Goal: Information Seeking & Learning: Learn about a topic

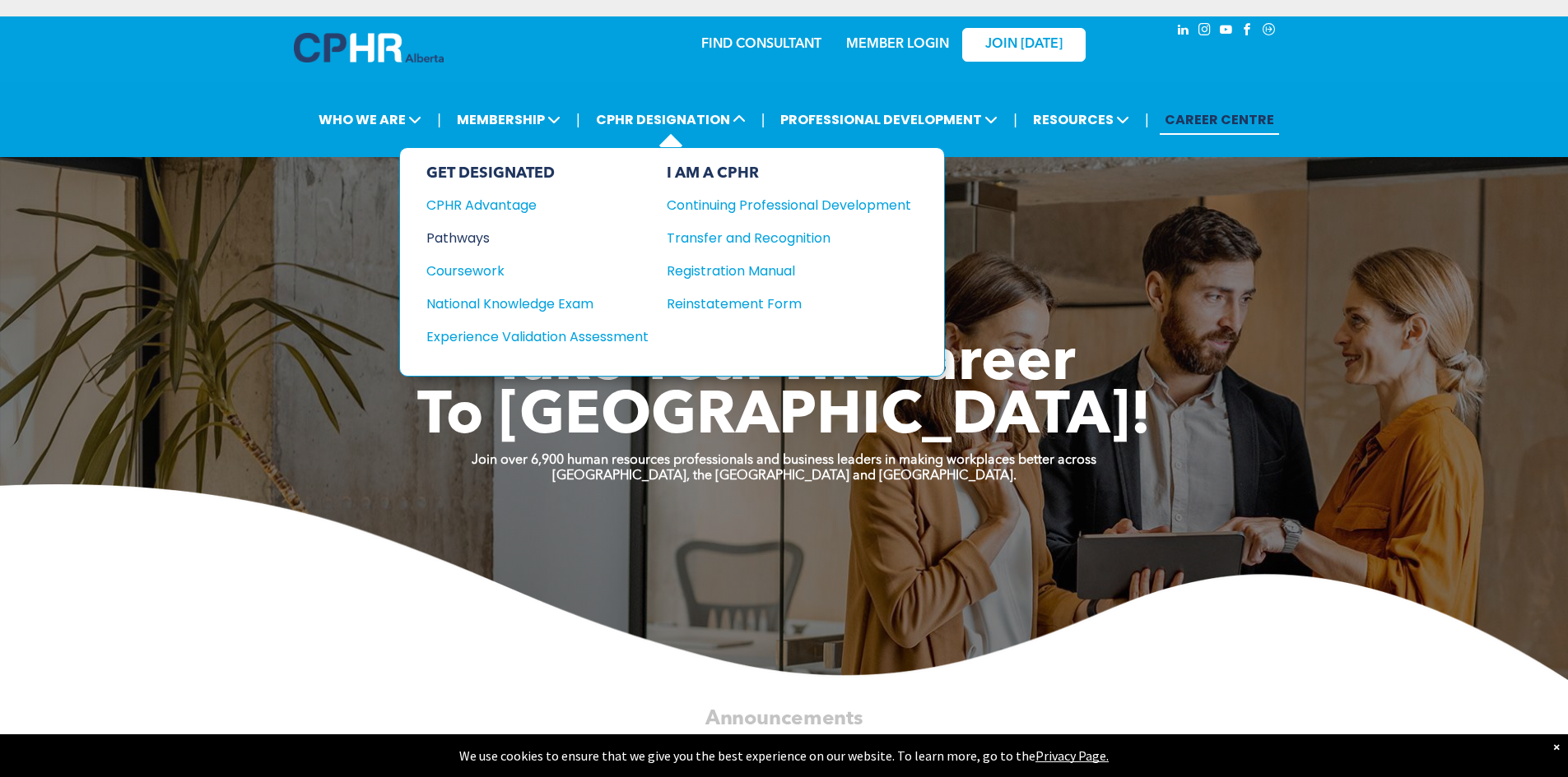
click at [467, 243] on div "Pathways" at bounding box center [526, 238] width 200 height 20
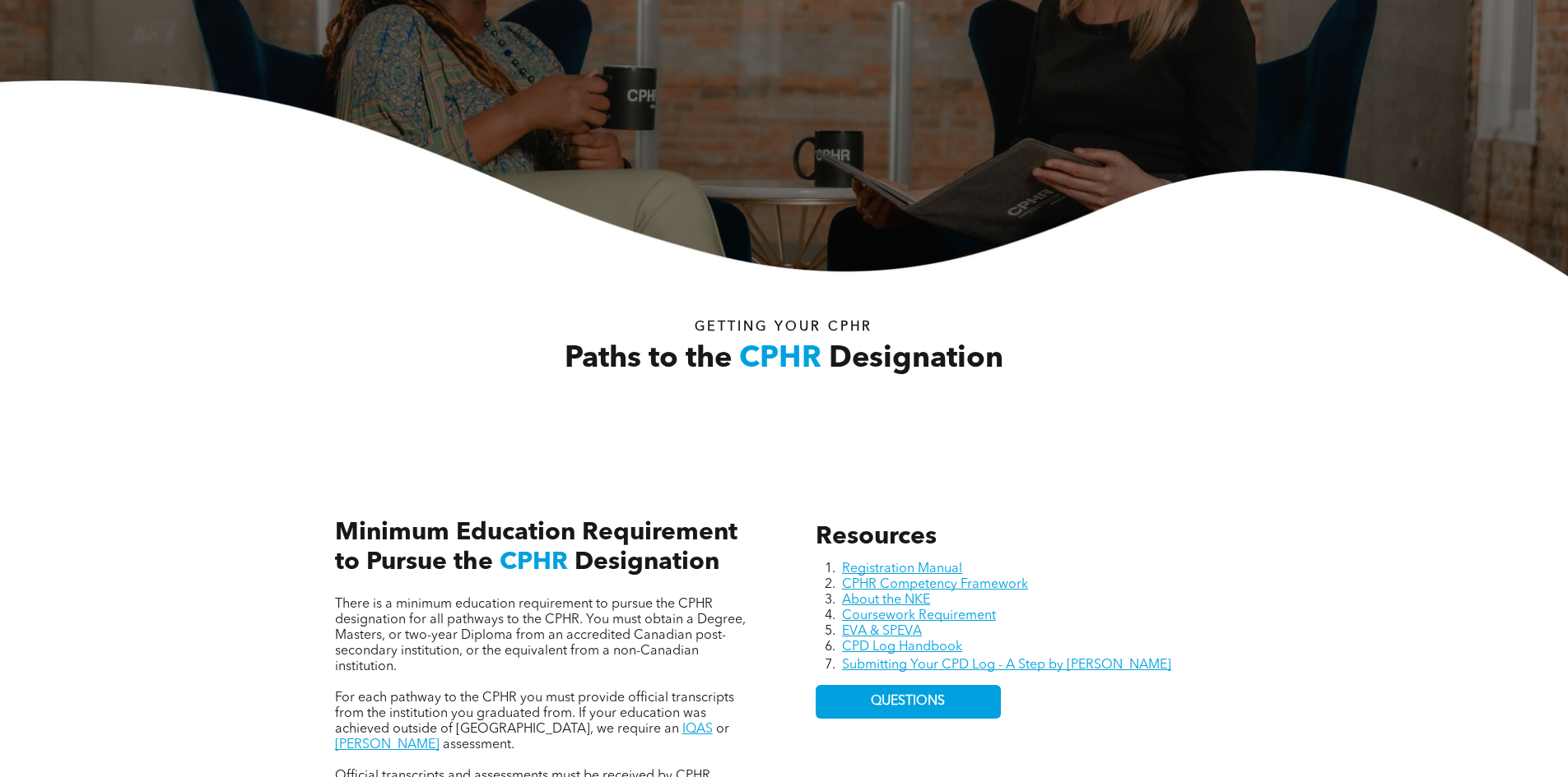
scroll to position [82, 0]
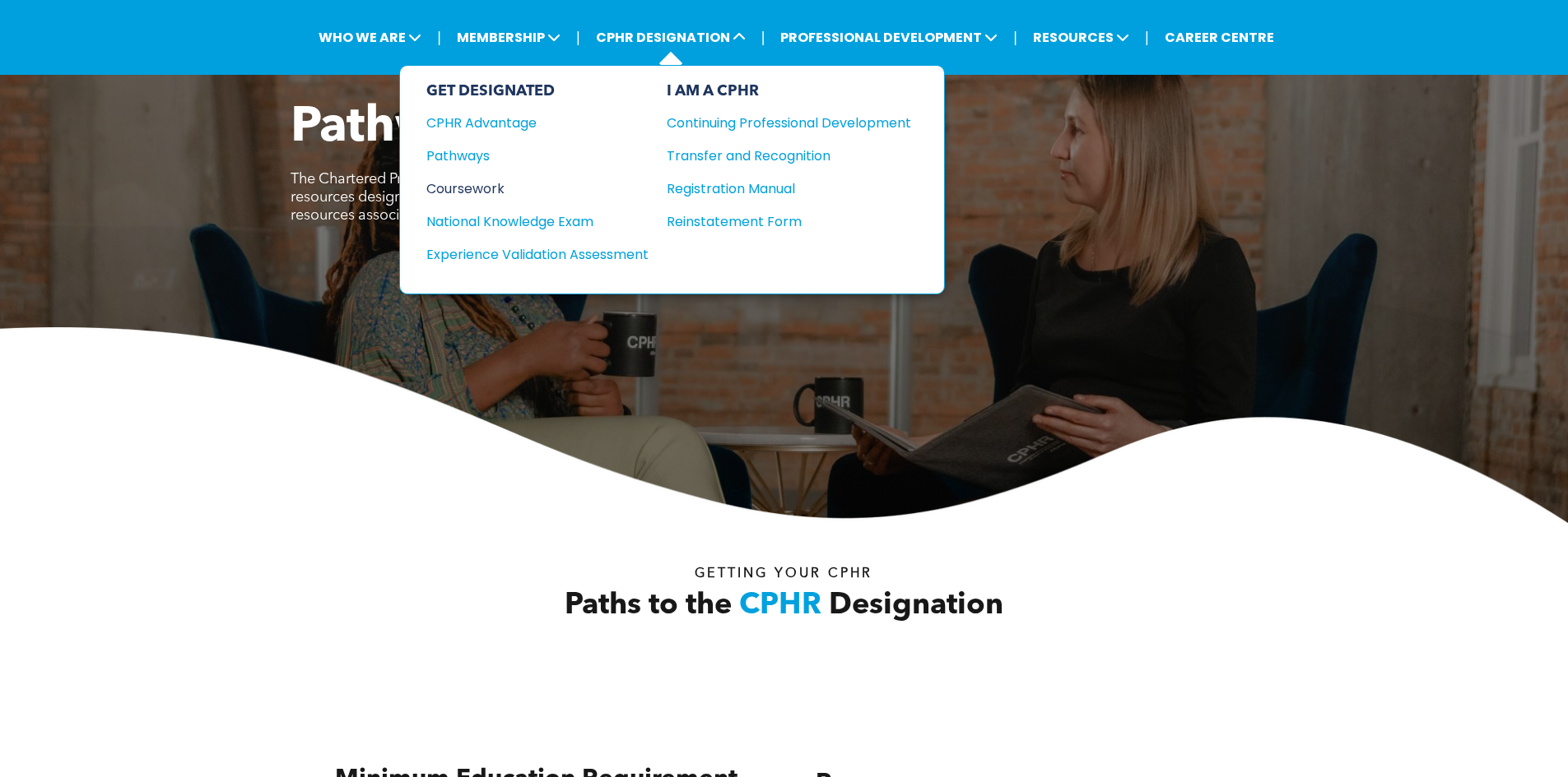
click at [611, 191] on div "Coursework" at bounding box center [526, 188] width 200 height 20
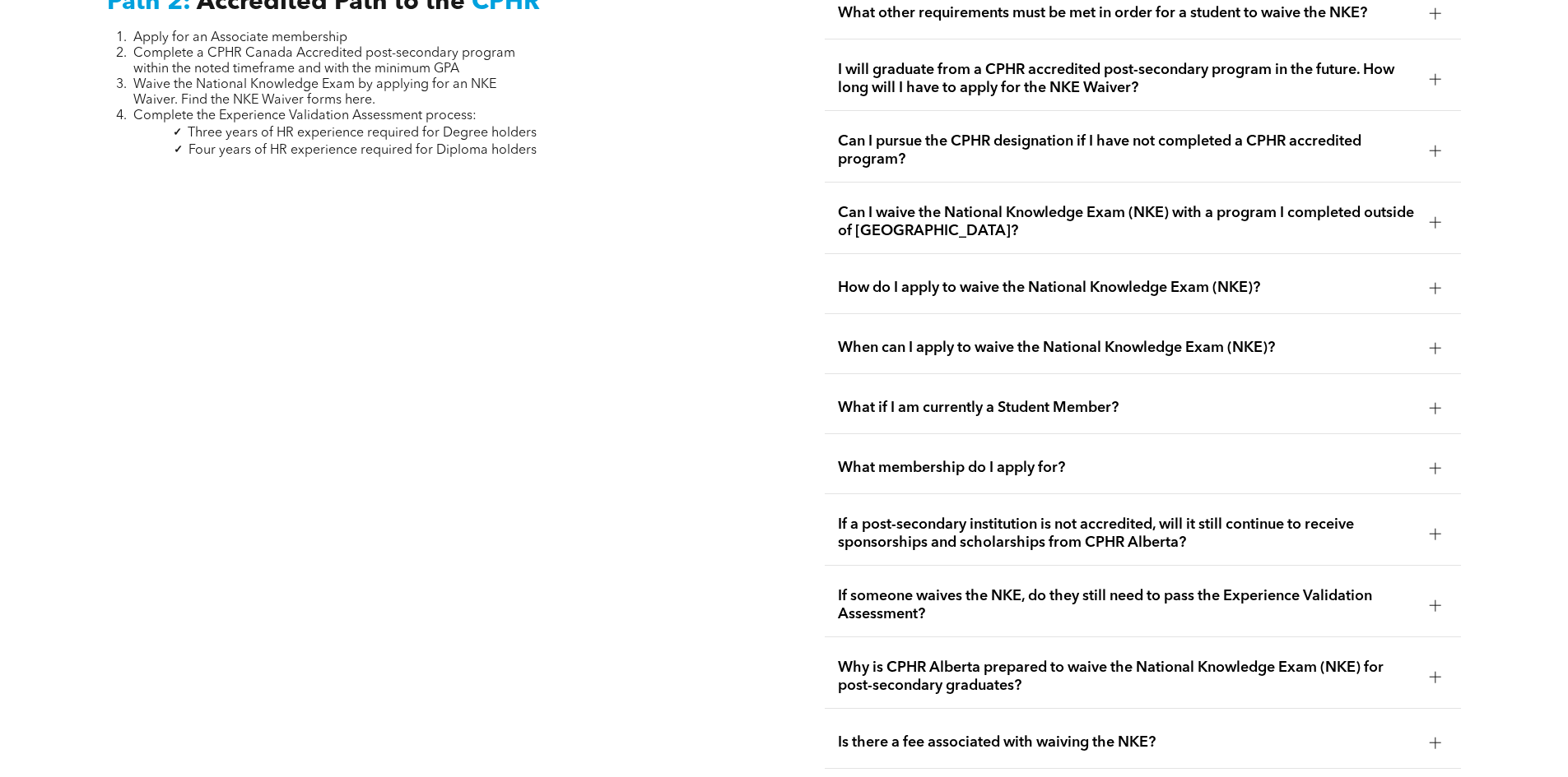
scroll to position [2550, 0]
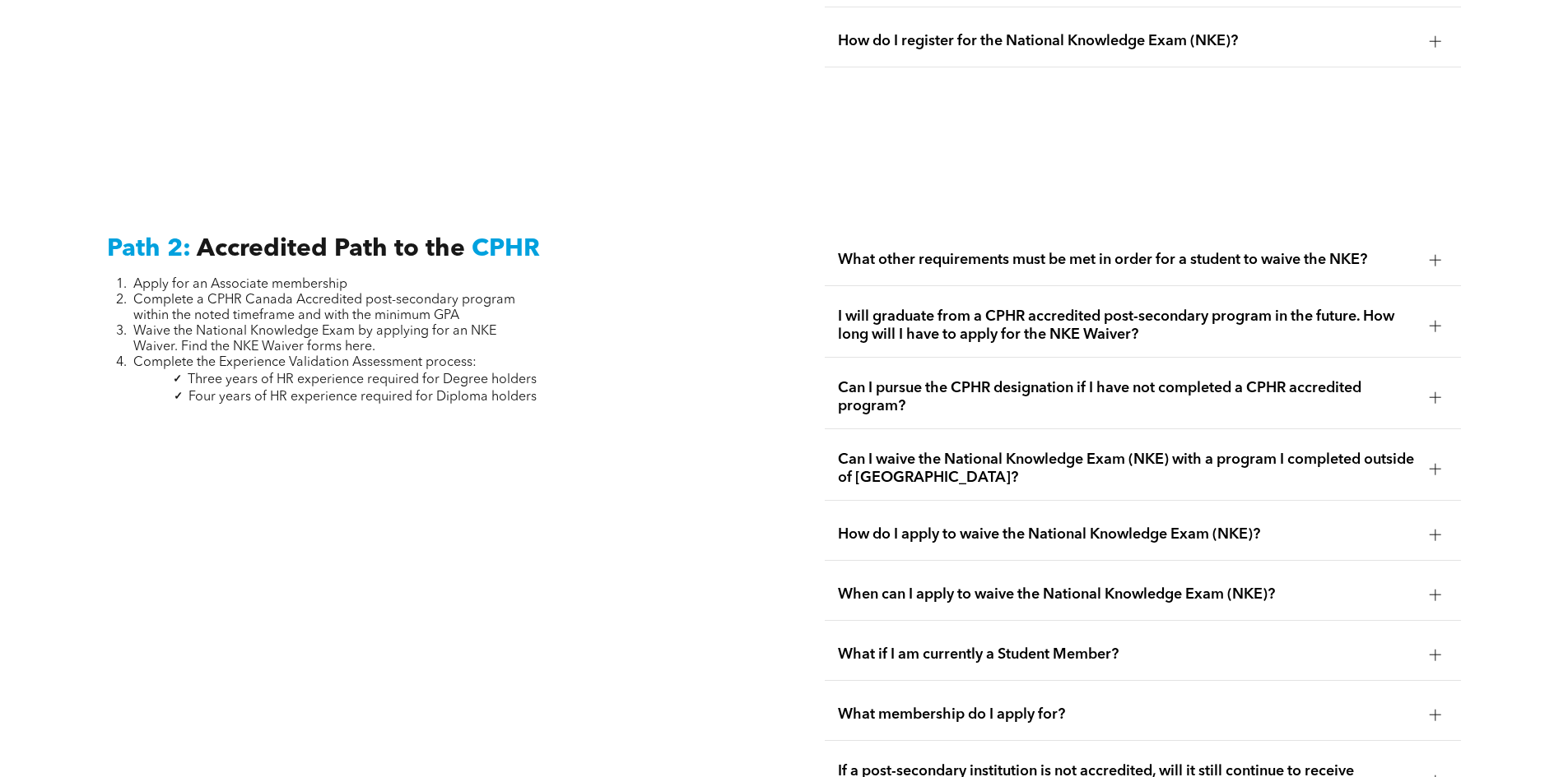
click at [960, 379] on span "Can I pursue the CPHR designation if I have not completed a CPHR accredited pro…" at bounding box center [1127, 397] width 578 height 36
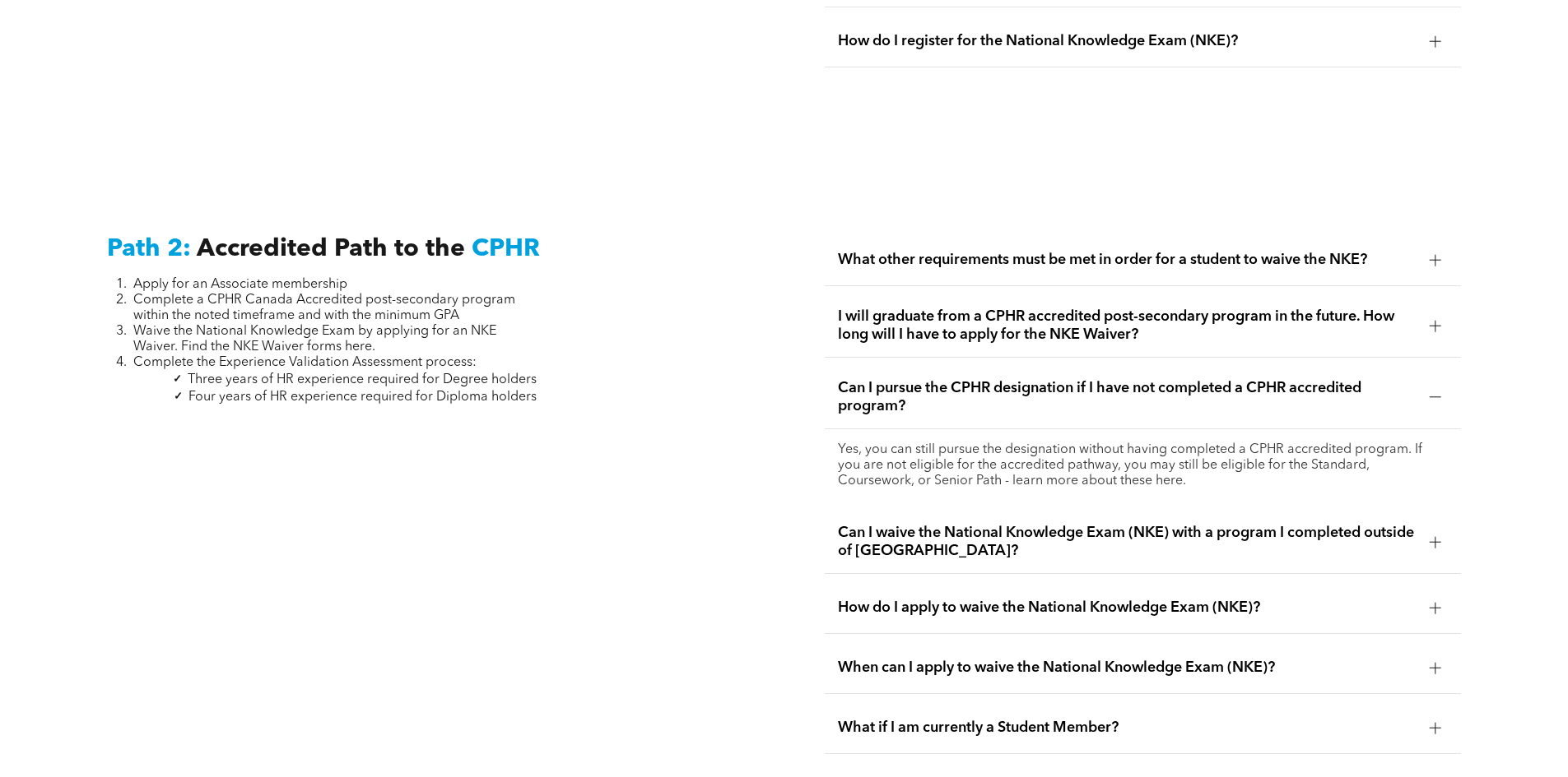
click at [960, 379] on span "Can I pursue the CPHR designation if I have not completed a CPHR accredited pro…" at bounding box center [1127, 397] width 578 height 36
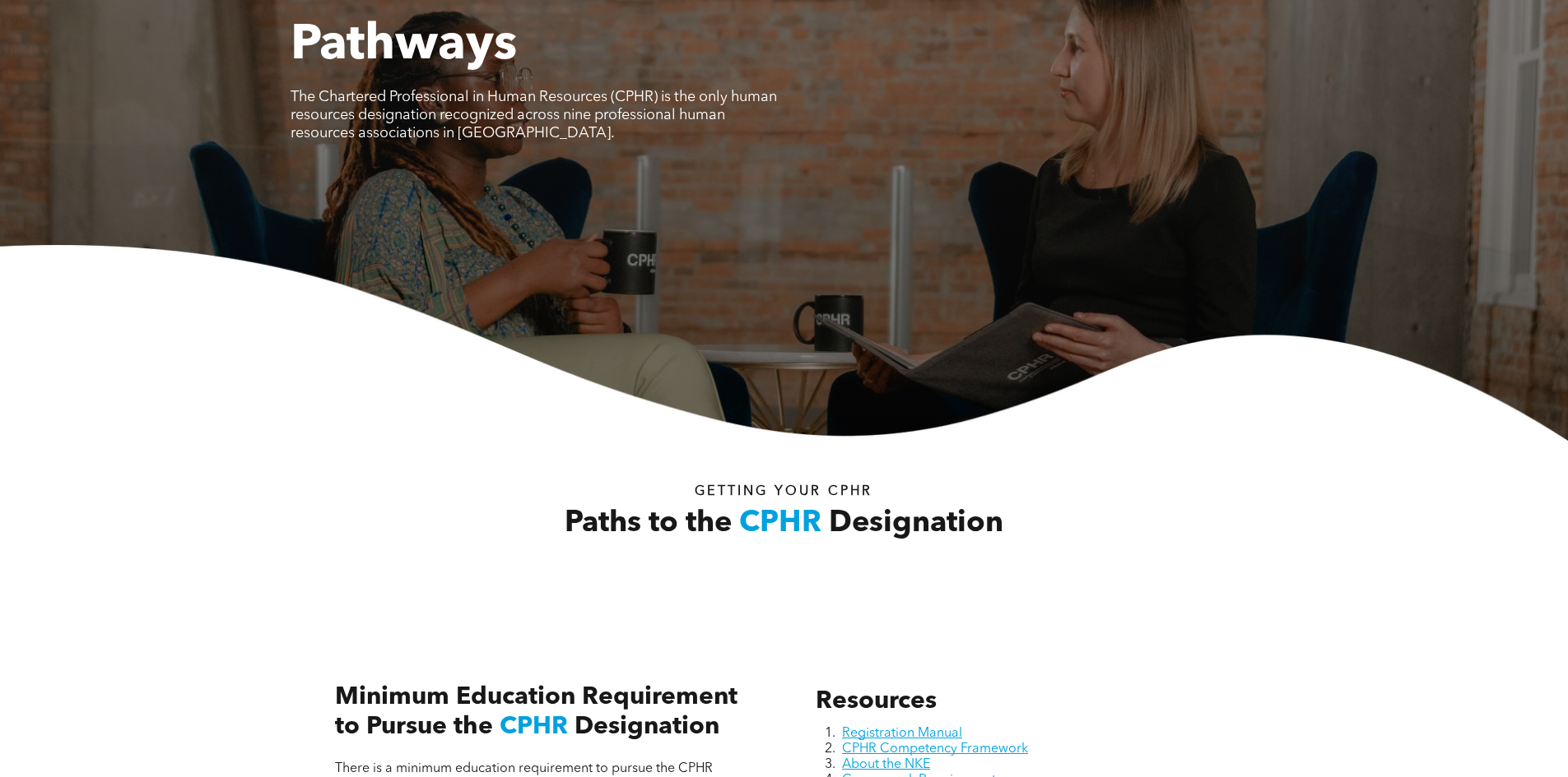
scroll to position [0, 0]
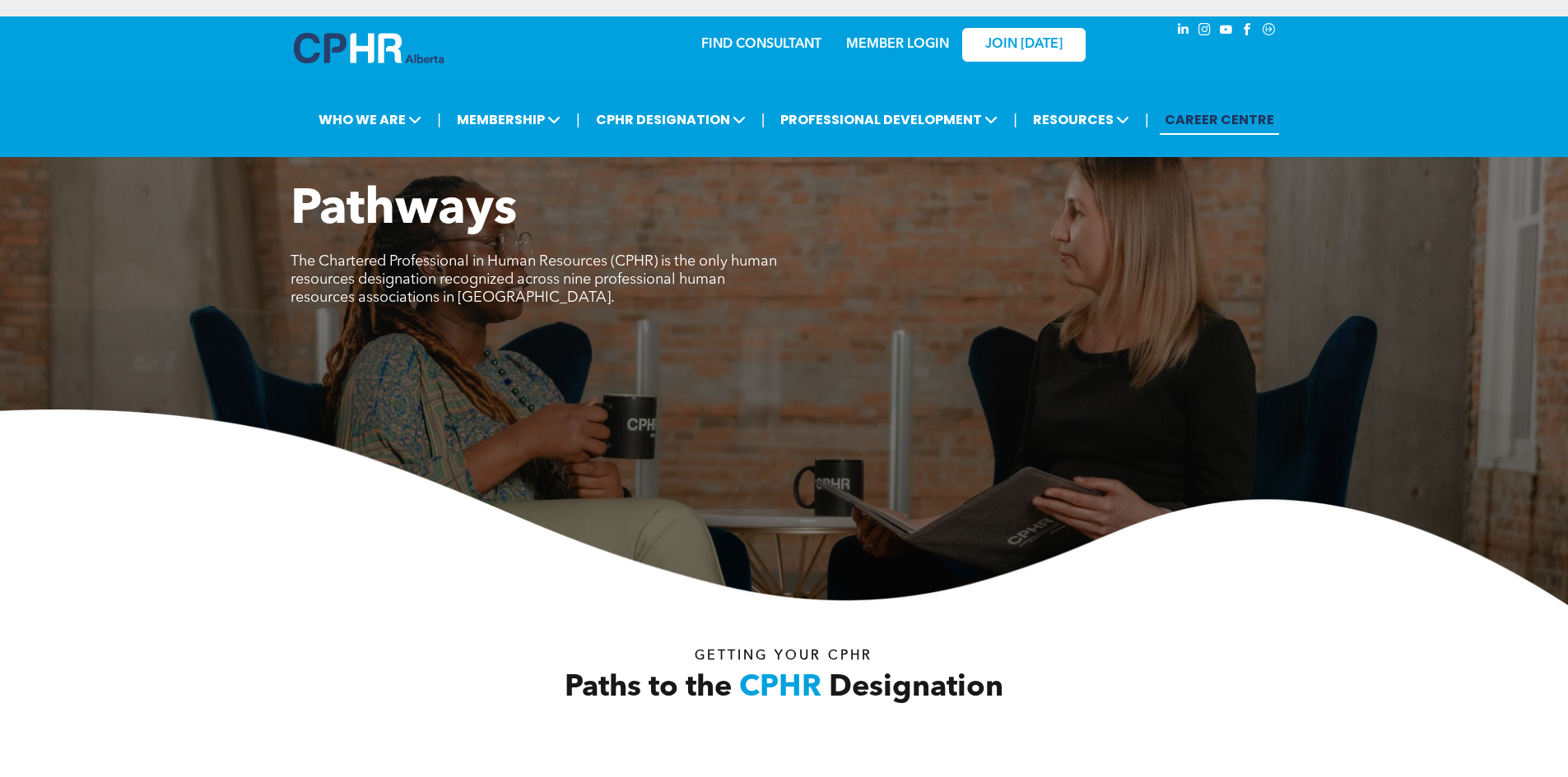
click at [1175, 118] on link "CAREER CENTRE" at bounding box center [1219, 120] width 120 height 31
click at [347, 29] on div at bounding box center [372, 51] width 165 height 70
click at [348, 57] on img at bounding box center [369, 48] width 150 height 31
